Goal: Information Seeking & Learning: Find specific fact

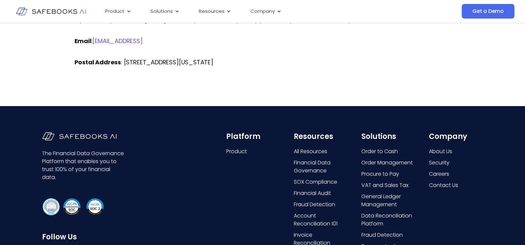
scroll to position [2218, 0]
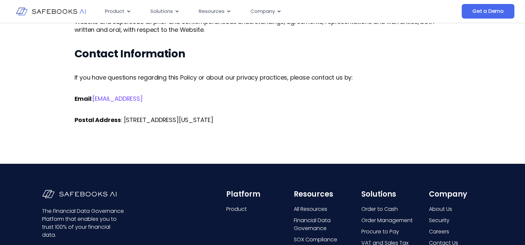
drag, startPoint x: 212, startPoint y: 128, endPoint x: 318, endPoint y: 130, distance: 106.0
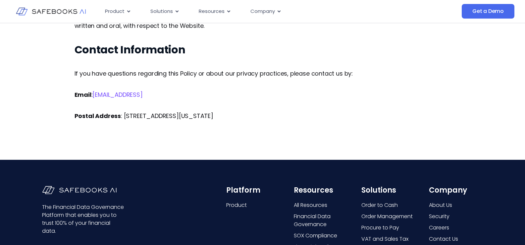
scroll to position [2221, 0]
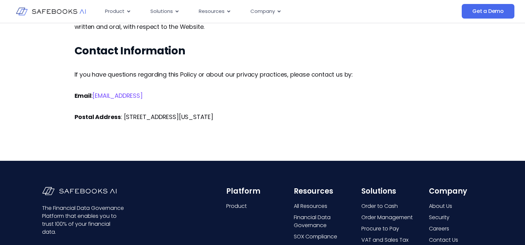
drag, startPoint x: 253, startPoint y: 110, endPoint x: 288, endPoint y: 107, distance: 35.2
click at [288, 113] on p "Postal Address : [STREET_ADDRESS][US_STATE]" at bounding box center [263, 117] width 376 height 8
copy p "[STREET_ADDRESS][US_STATE]"
